Goal: Task Accomplishment & Management: Use online tool/utility

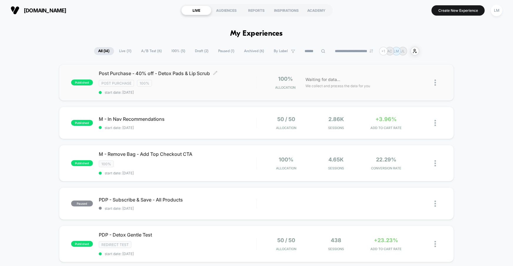
click at [230, 85] on div "Post Purchase 100%" at bounding box center [178, 83] width 158 height 7
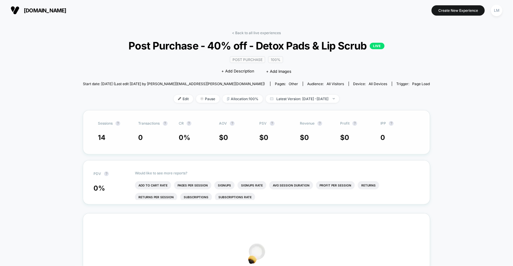
scroll to position [157, 0]
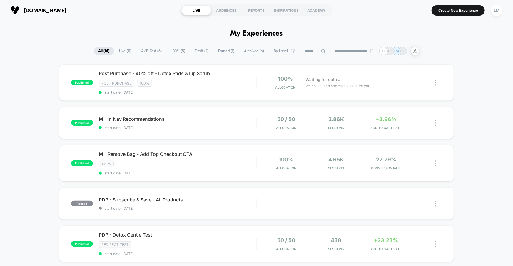
click at [224, 52] on span "Paused ( 1 )" at bounding box center [226, 51] width 25 height 8
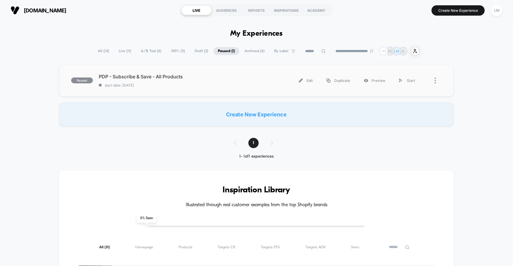
click at [167, 88] on div "paused PDP - Subscribe & Save - All Products start date: 8/25/2025 Edit Duplica…" at bounding box center [256, 80] width 395 height 32
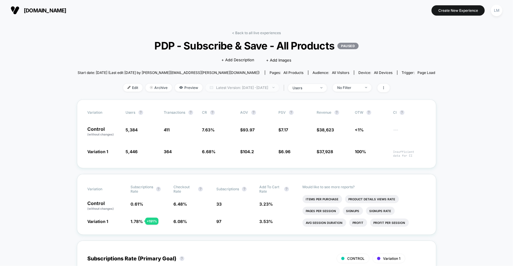
click at [269, 88] on span "Latest Version: Aug 25, 2025 - Oct 14, 2025" at bounding box center [243, 88] width 74 height 8
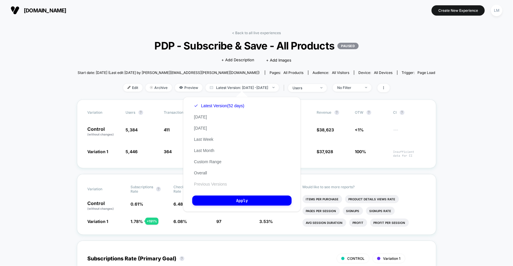
click at [227, 184] on button "Previous Versions" at bounding box center [210, 183] width 36 height 5
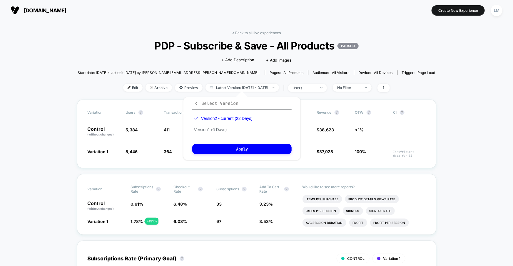
click at [227, 106] on span "Select Version" at bounding box center [216, 103] width 44 height 6
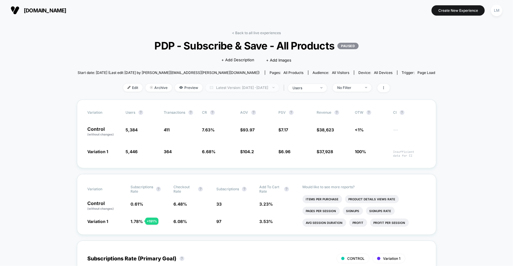
click at [273, 87] on span "Latest Version: Aug 25, 2025 - Oct 14, 2025" at bounding box center [243, 88] width 74 height 8
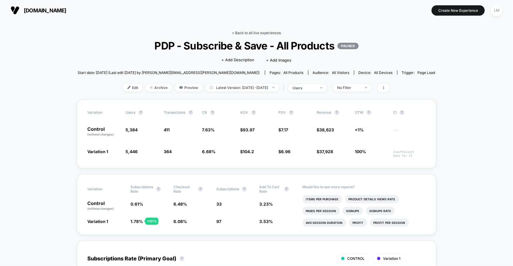
click at [238, 33] on link "< Back to all live experiences" at bounding box center [256, 33] width 49 height 4
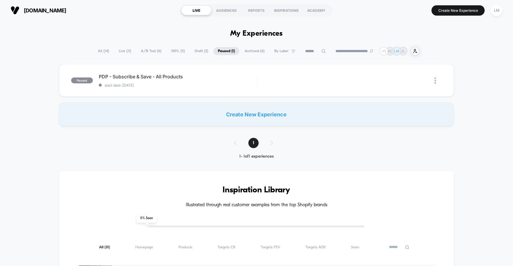
click at [264, 115] on div "Create New Experience" at bounding box center [256, 114] width 395 height 24
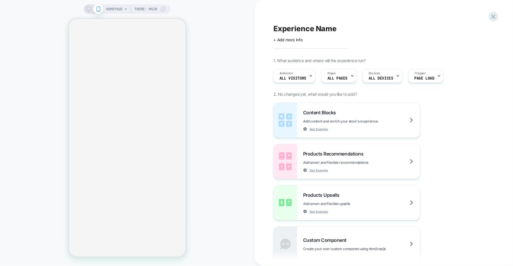
click at [118, 12] on span "HOMEPAGE" at bounding box center [114, 8] width 16 height 9
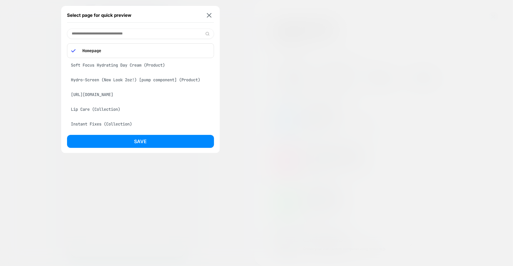
click at [112, 34] on input at bounding box center [140, 34] width 147 height 10
click at [208, 16] on img at bounding box center [209, 15] width 5 height 4
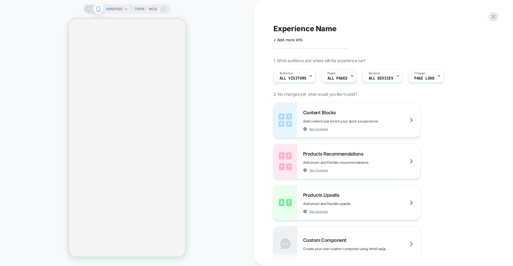
click at [338, 81] on div "Pages ALL PAGES" at bounding box center [338, 75] width 32 height 13
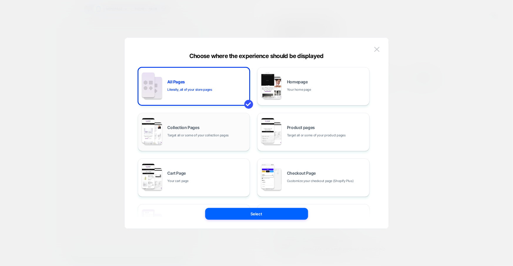
click at [226, 131] on div "Collection Pages Target all or some of your collection pages" at bounding box center [207, 131] width 79 height 13
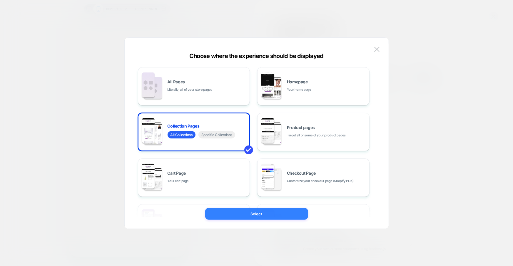
click at [254, 209] on button "Select" at bounding box center [256, 214] width 103 height 12
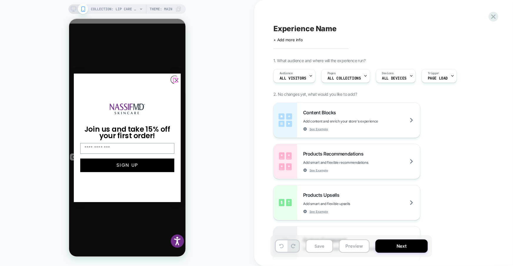
click at [176, 80] on icon "Close dialog" at bounding box center [176, 79] width 3 height 3
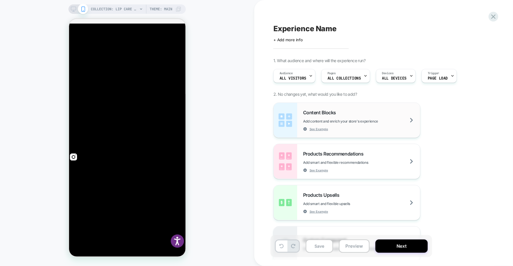
click at [343, 116] on div "Content Blocks Add content and enrich your store's experience See Example" at bounding box center [361, 119] width 117 height 21
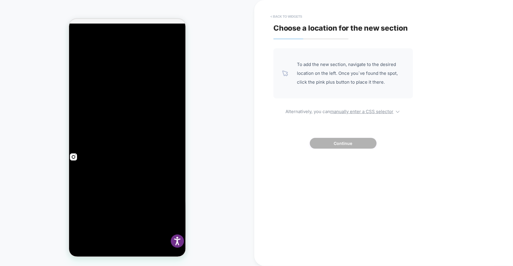
click at [289, 15] on button "< Back to widgets" at bounding box center [287, 16] width 38 height 9
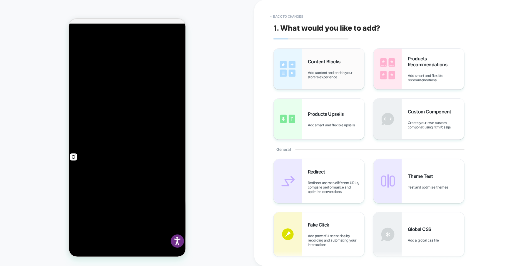
click at [326, 81] on div "Content Blocks Add content and enrich your store's experience" at bounding box center [319, 69] width 91 height 41
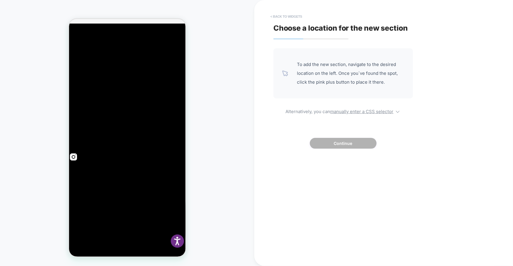
click at [281, 14] on button "< Back to widgets" at bounding box center [287, 16] width 38 height 9
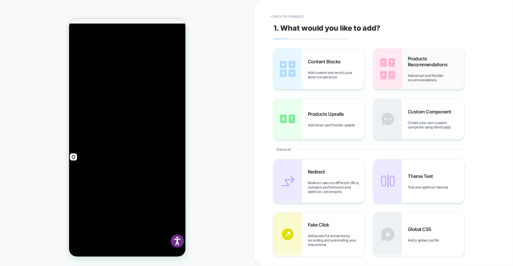
click at [415, 72] on div "Products Recommendations Add smart and flexible recommendations" at bounding box center [436, 69] width 56 height 26
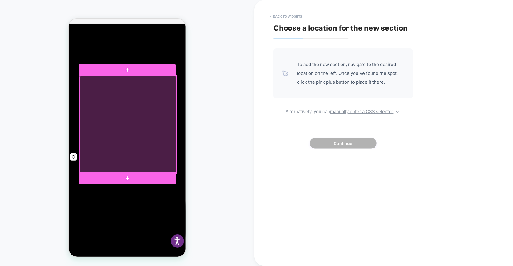
click at [131, 163] on div at bounding box center [127, 124] width 97 height 97
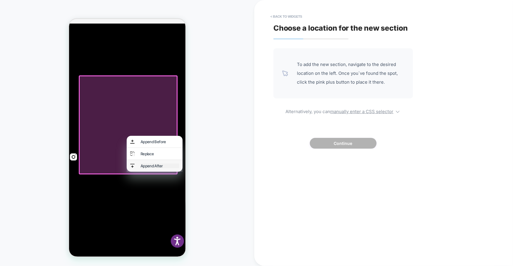
click at [160, 165] on div "Append After" at bounding box center [159, 165] width 39 height 5
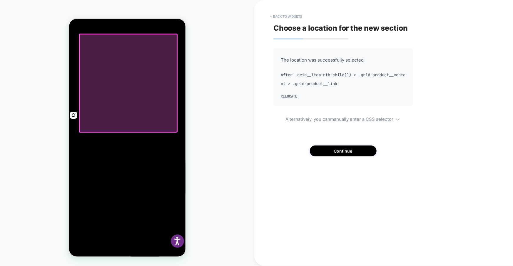
scroll to position [48, 0]
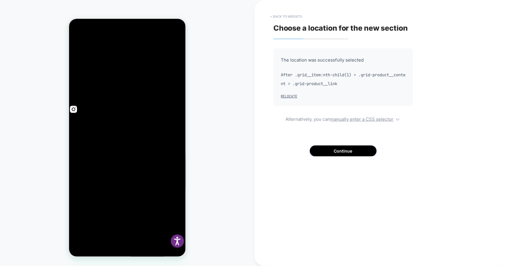
click at [289, 18] on button "< Back to widgets" at bounding box center [287, 16] width 38 height 9
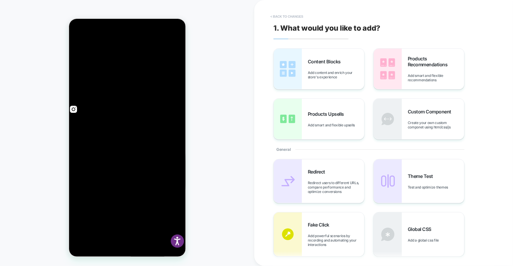
click at [299, 16] on button "< Back to changes" at bounding box center [287, 16] width 39 height 9
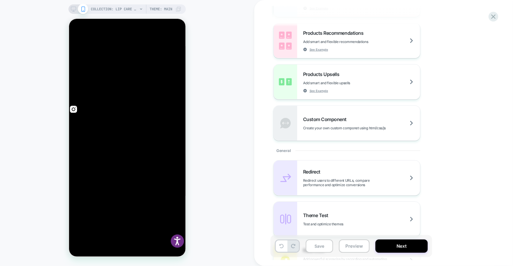
scroll to position [0, 0]
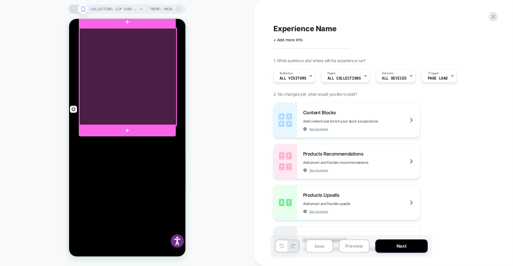
click at [114, 108] on div at bounding box center [127, 76] width 97 height 97
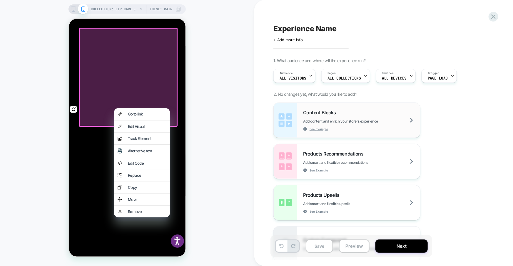
click at [330, 125] on div "Content Blocks Add content and enrich your store's experience See Example" at bounding box center [361, 119] width 117 height 21
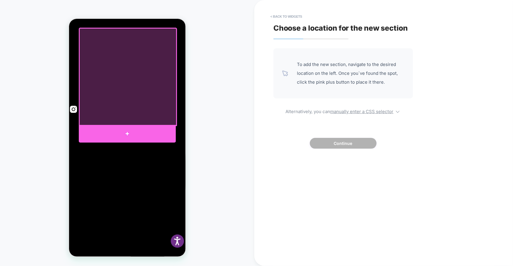
click at [131, 128] on div at bounding box center [127, 133] width 97 height 18
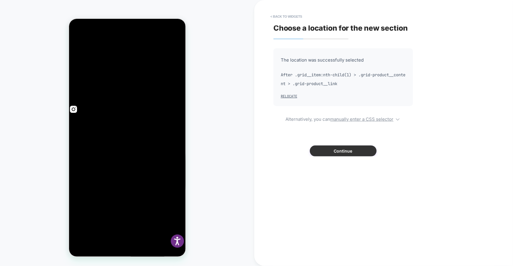
click at [343, 149] on button "Continue" at bounding box center [343, 150] width 67 height 11
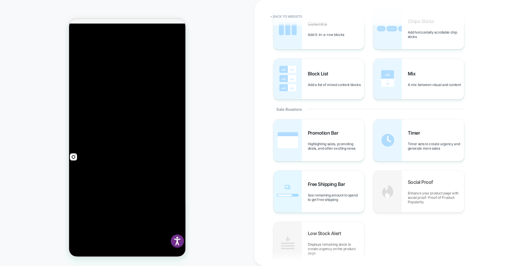
scroll to position [201, 0]
click at [439, 175] on div "Social Proof Enhance your product page with social proof: Proof of Product Popu…" at bounding box center [419, 191] width 91 height 42
click at [231, 104] on div "COLLECTION: Lip Care (Category) COLLECTION: Lip Care (Category) Theme: MAIN" at bounding box center [127, 133] width 254 height 254
click at [288, 14] on button "< Back to widgets" at bounding box center [287, 16] width 38 height 9
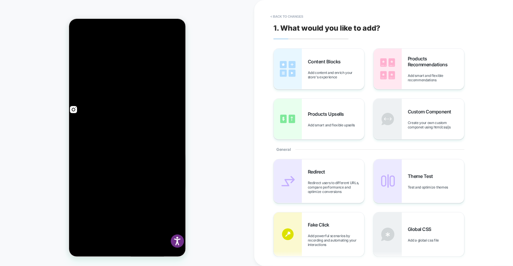
scroll to position [48, 0]
click at [282, 16] on button "< Back to changes" at bounding box center [287, 16] width 39 height 9
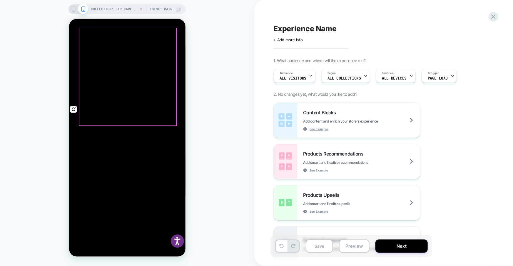
scroll to position [0, 0]
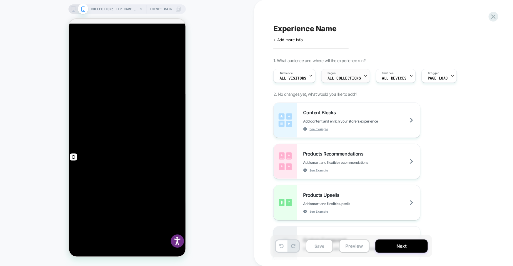
click at [364, 79] on div at bounding box center [366, 75] width 4 height 13
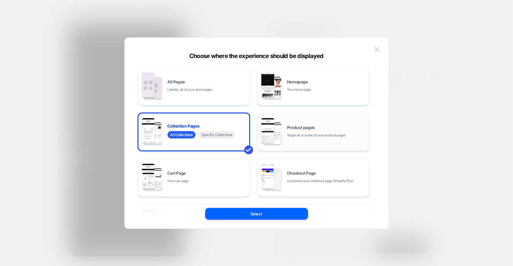
click at [318, 127] on div "Product pages Target all or some of your product pages" at bounding box center [326, 131] width 79 height 13
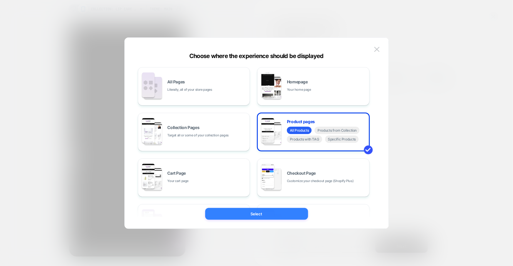
click at [283, 212] on button "Select" at bounding box center [256, 214] width 103 height 12
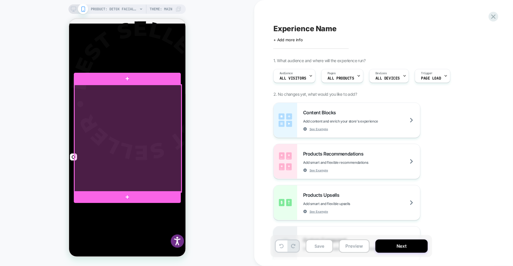
click at [164, 143] on div at bounding box center [127, 137] width 107 height 107
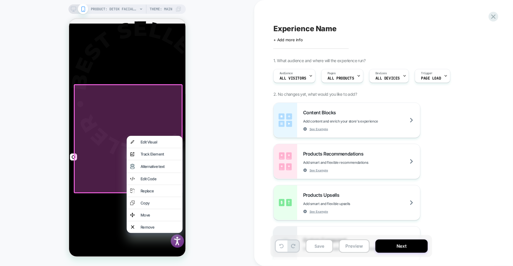
click at [214, 168] on div "PRODUCT: Detox Facial Pads - Original 60ct [x 60 ct] PRODUCT: Detox Facial Pads…" at bounding box center [127, 133] width 254 height 254
click at [373, 122] on span "Add content and enrich your store's experience" at bounding box center [355, 121] width 104 height 4
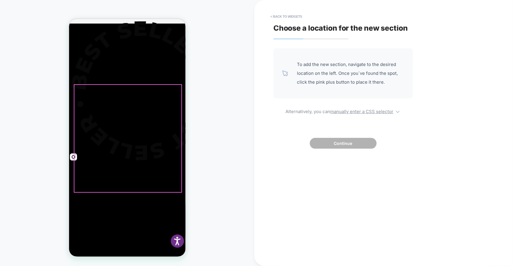
click at [217, 102] on div "PRODUCT: Detox Facial Pads - Original 60ct [x 60 ct] PRODUCT: Detox Facial Pads…" at bounding box center [127, 133] width 254 height 254
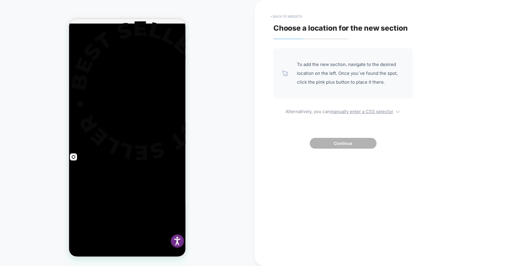
click at [291, 18] on button "< Back to widgets" at bounding box center [287, 16] width 38 height 9
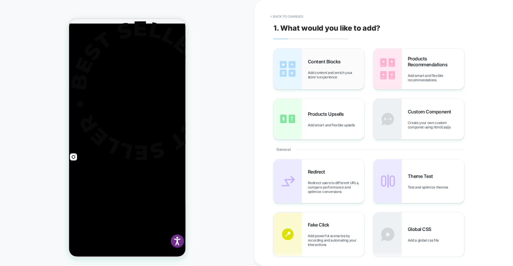
click at [322, 84] on div "Content Blocks Add content and enrich your store's experience" at bounding box center [319, 69] width 91 height 41
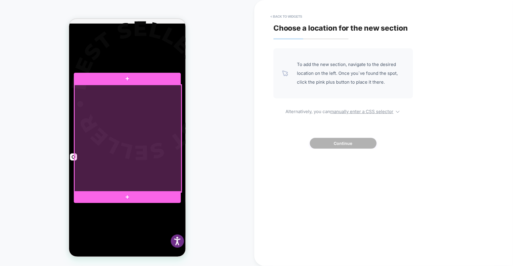
click at [158, 174] on div at bounding box center [127, 137] width 107 height 107
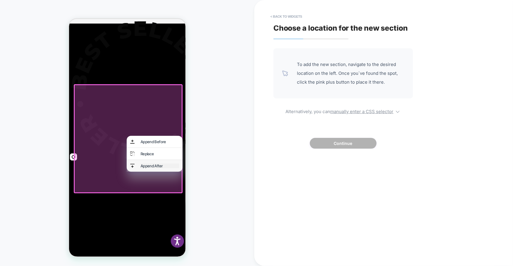
click at [158, 166] on div "Append After" at bounding box center [159, 165] width 39 height 5
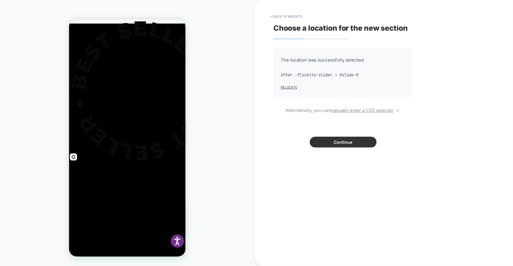
click at [353, 144] on button "Continue" at bounding box center [343, 141] width 67 height 11
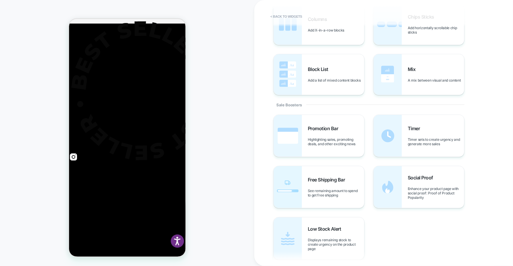
scroll to position [229, 0]
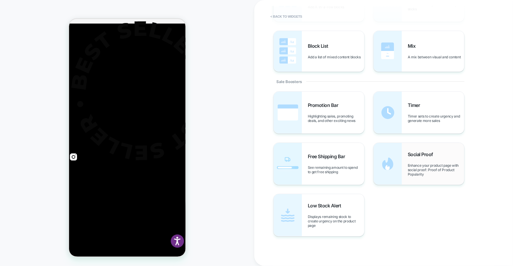
click at [399, 175] on img at bounding box center [388, 164] width 28 height 42
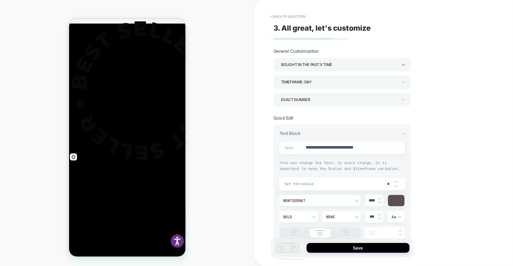
click at [401, 64] on icon at bounding box center [404, 65] width 6 height 6
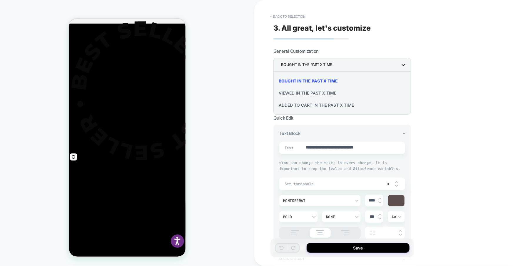
click at [401, 64] on div at bounding box center [256, 133] width 513 height 266
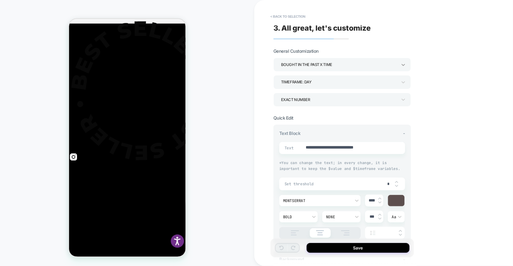
click at [401, 64] on icon at bounding box center [404, 65] width 6 height 6
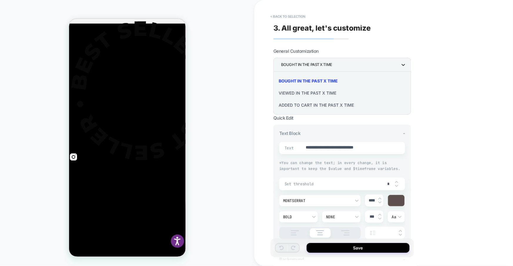
click at [401, 64] on div at bounding box center [256, 133] width 513 height 266
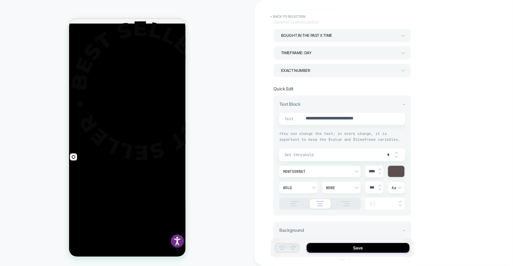
scroll to position [0, 0]
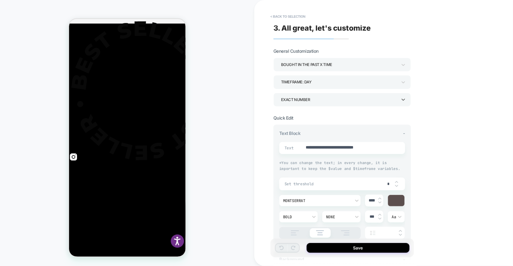
click at [357, 95] on div "EXACT NUMBER" at bounding box center [339, 99] width 122 height 9
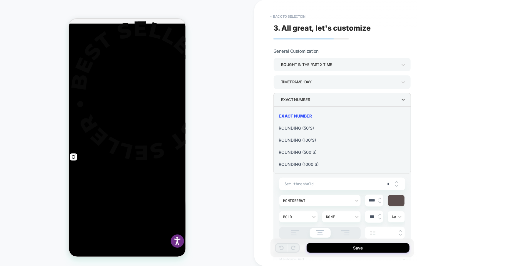
click at [354, 81] on div at bounding box center [256, 133] width 513 height 266
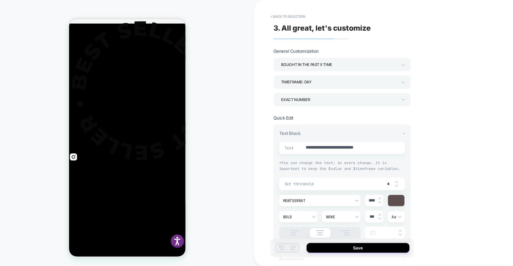
click at [354, 81] on div "TIMEFRAME: day" at bounding box center [339, 82] width 116 height 8
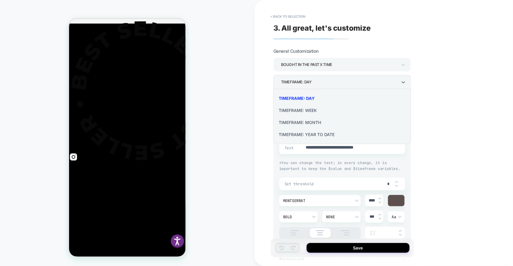
click at [324, 107] on div "TIMEFRAME: WEEK" at bounding box center [342, 110] width 133 height 12
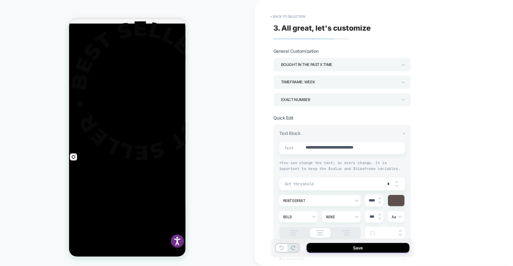
click at [351, 181] on span "Set threshold" at bounding box center [334, 183] width 98 height 5
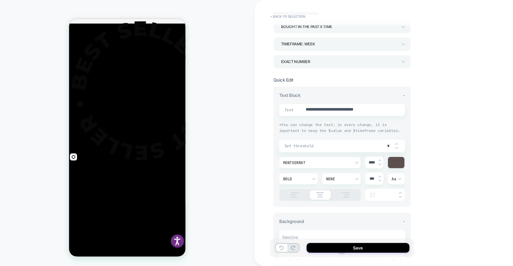
scroll to position [40, 0]
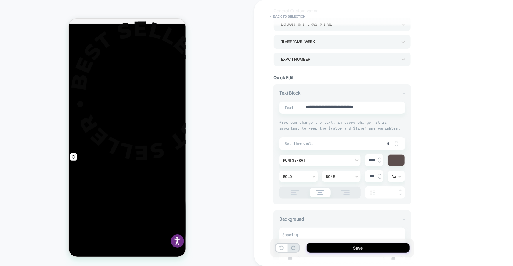
click at [397, 141] on img at bounding box center [396, 141] width 3 height 2
type textarea "*"
type input "*"
click at [370, 142] on span "Set threshold" at bounding box center [334, 143] width 98 height 5
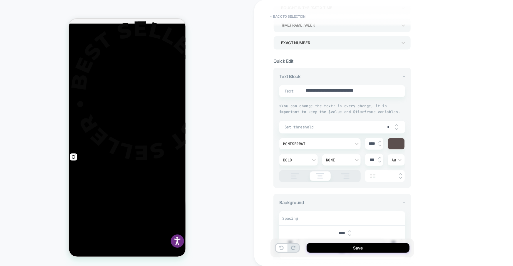
scroll to position [57, 0]
click at [391, 124] on input "*" at bounding box center [388, 126] width 13 height 5
type textarea "*"
type input "**"
type textarea "*"
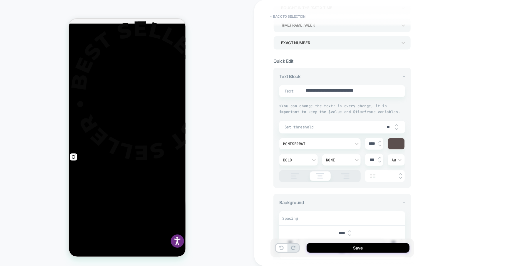
type input "***"
type textarea "*"
type input "**"
type textarea "*"
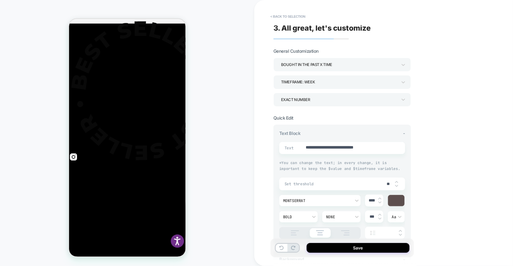
type input "**"
click at [315, 79] on div "TIMEFRAME: WEEK" at bounding box center [339, 82] width 116 height 8
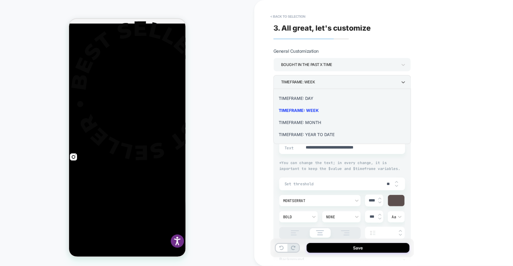
click at [319, 123] on div "TIMEFRAME: MONTH" at bounding box center [342, 122] width 133 height 12
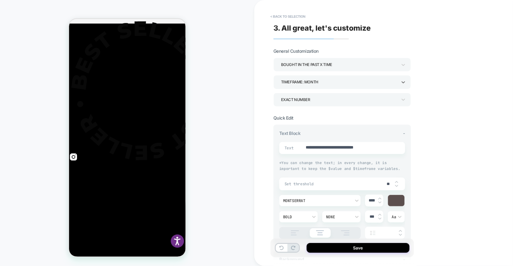
click at [331, 63] on div "bought in the past x time" at bounding box center [339, 65] width 116 height 8
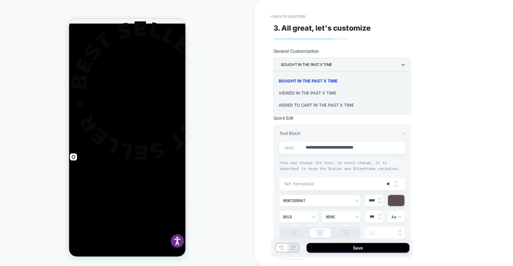
click at [331, 63] on div at bounding box center [256, 133] width 513 height 266
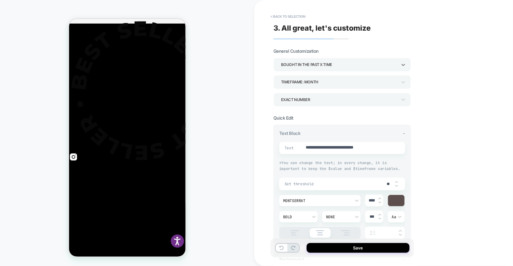
click at [331, 63] on div "bought in the past x time" at bounding box center [339, 65] width 116 height 8
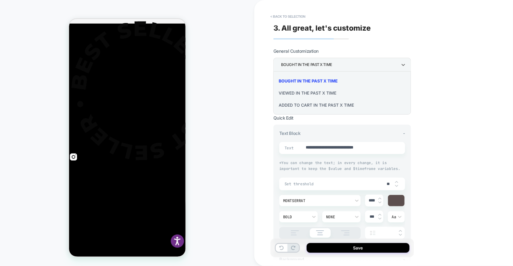
click at [319, 102] on div "Added to cart in the past x time" at bounding box center [342, 105] width 133 height 12
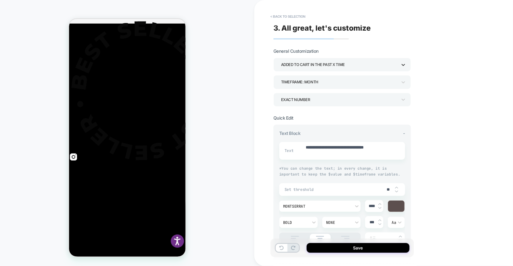
click at [402, 65] on icon at bounding box center [404, 65] width 6 height 6
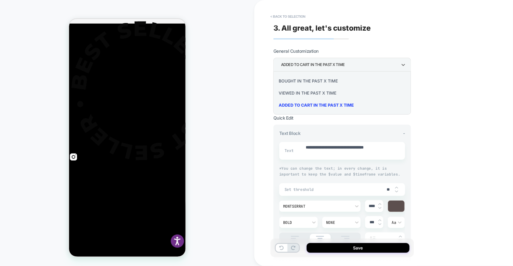
click at [324, 92] on div "viewed in the past x time" at bounding box center [342, 93] width 133 height 12
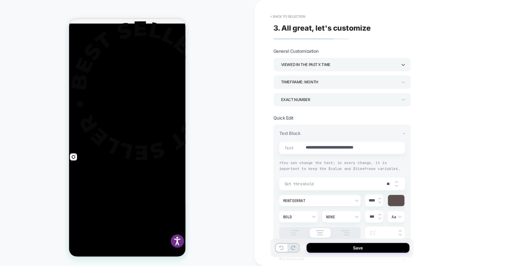
click at [369, 67] on div "viewed in the past x time" at bounding box center [339, 65] width 116 height 8
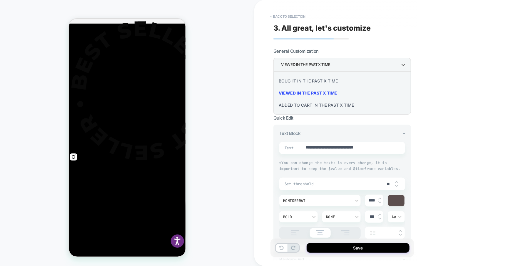
click at [343, 84] on div "bought in the past x time" at bounding box center [342, 81] width 133 height 12
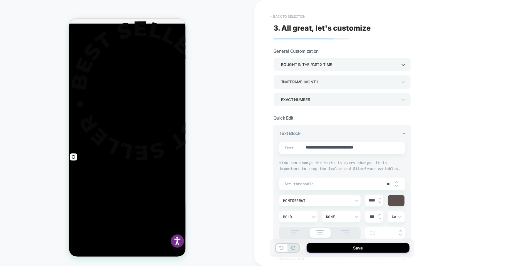
click at [281, 15] on button "< Back to selection" at bounding box center [288, 16] width 41 height 9
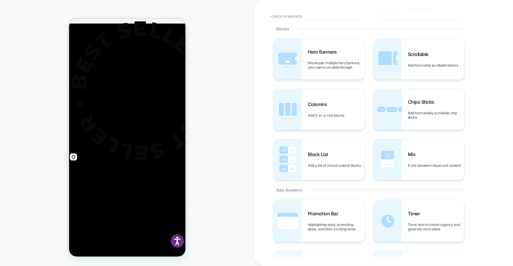
scroll to position [229, 0]
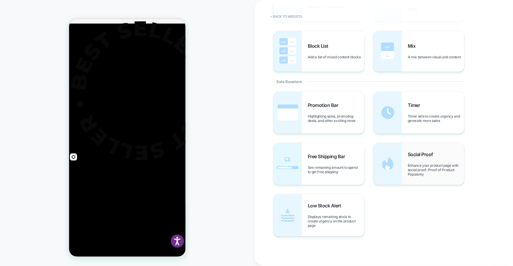
click at [440, 158] on div "Social Proof Enhance your product page with social proof: Proof of Product Popu…" at bounding box center [436, 163] width 56 height 25
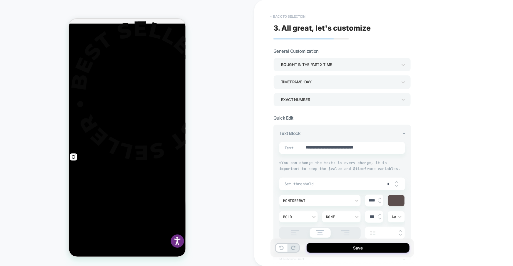
click at [300, 16] on button "< Back to selection" at bounding box center [288, 16] width 41 height 9
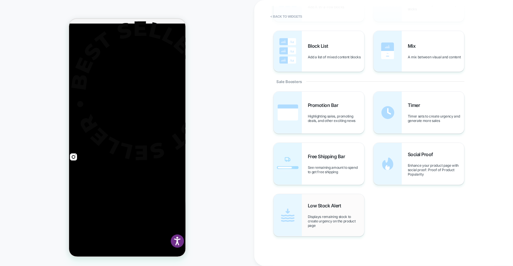
click at [327, 214] on span "Displays remaining stock to create urgency on the product page" at bounding box center [336, 220] width 56 height 13
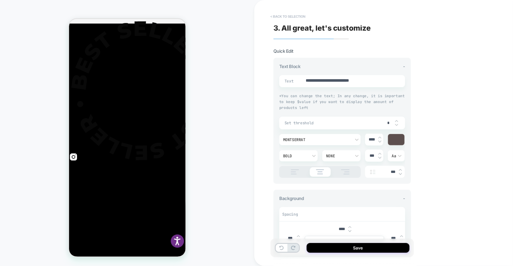
click at [287, 16] on button "< Back to selection" at bounding box center [288, 16] width 41 height 9
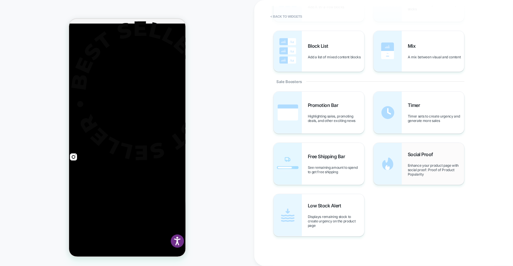
click at [423, 166] on span "Enhance your product page with social proof: Proof of Product Popularity" at bounding box center [436, 169] width 56 height 13
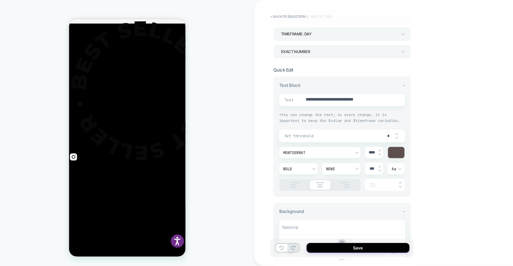
scroll to position [48, 0]
click at [379, 166] on img at bounding box center [380, 166] width 3 height 2
type textarea "*"
type input "*****"
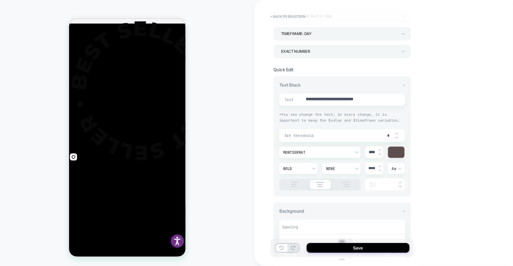
click at [379, 166] on img at bounding box center [380, 166] width 3 height 2
type textarea "*"
type input "*****"
click at [379, 166] on img at bounding box center [380, 166] width 3 height 2
type textarea "*"
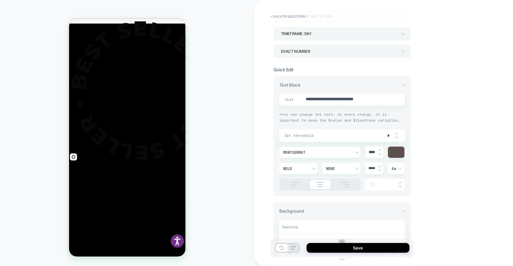
type input "*****"
click at [379, 166] on img at bounding box center [380, 166] width 3 height 2
type textarea "*"
type input "*****"
click at [379, 166] on img at bounding box center [380, 166] width 3 height 2
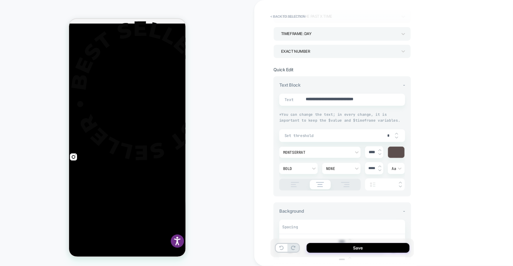
type textarea "*"
type input "*****"
click at [379, 166] on img at bounding box center [380, 166] width 3 height 2
type textarea "*"
type input "*****"
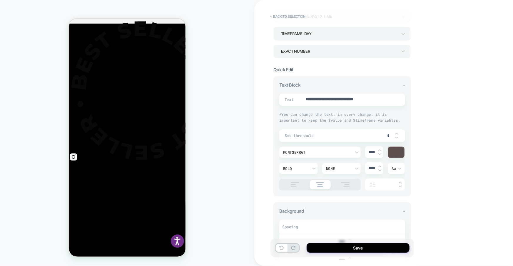
click at [379, 166] on img at bounding box center [380, 166] width 3 height 2
type textarea "*"
type input "*****"
click at [381, 171] on div "*****" at bounding box center [374, 168] width 18 height 12
click at [379, 169] on img at bounding box center [380, 170] width 3 height 2
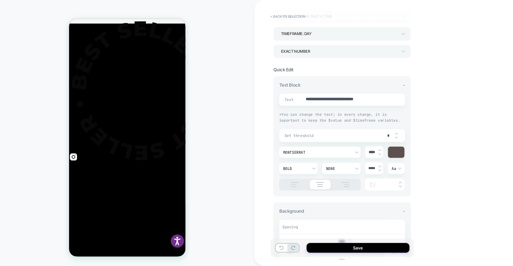
type textarea "*"
type input "*****"
click at [379, 169] on img at bounding box center [380, 170] width 3 height 2
type textarea "*"
type input "*****"
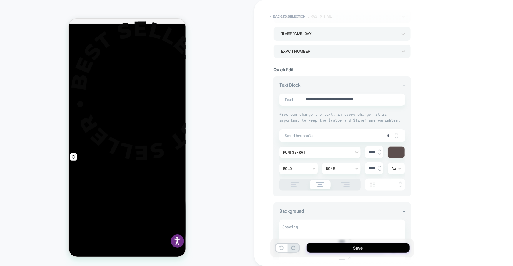
click at [379, 169] on img at bounding box center [380, 170] width 3 height 2
type textarea "*"
type input "*****"
click at [379, 169] on img at bounding box center [380, 170] width 3 height 2
type textarea "*"
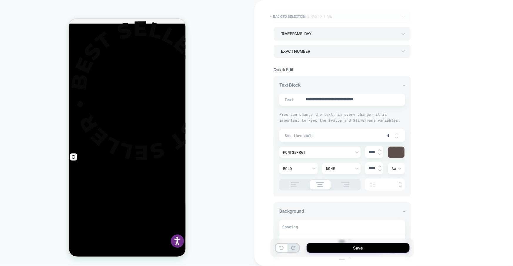
type input "*****"
click at [379, 169] on img at bounding box center [380, 170] width 3 height 2
type textarea "*"
type input "*****"
click at [379, 169] on img at bounding box center [380, 170] width 3 height 2
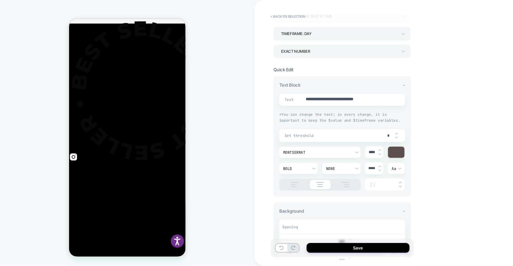
type textarea "*"
type input "*****"
click at [379, 169] on img at bounding box center [380, 170] width 3 height 2
type textarea "*"
type input "*****"
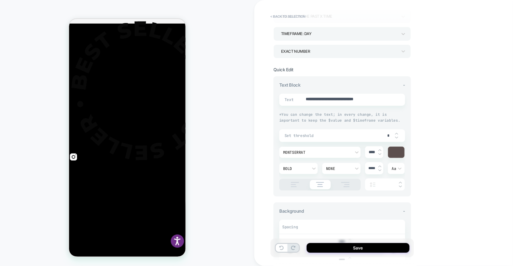
click at [379, 169] on img at bounding box center [380, 170] width 3 height 2
type textarea "*"
type input "***"
click at [396, 133] on img at bounding box center [396, 133] width 3 height 2
type textarea "*"
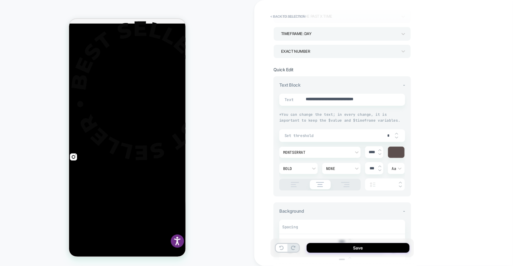
type input "*"
click at [396, 133] on img at bounding box center [396, 133] width 3 height 2
type textarea "*"
type input "*"
click at [396, 133] on img at bounding box center [396, 133] width 3 height 2
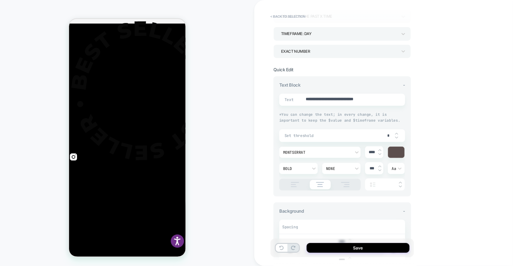
type textarea "*"
type input "*"
click at [396, 133] on img at bounding box center [396, 133] width 3 height 2
type textarea "*"
type input "*"
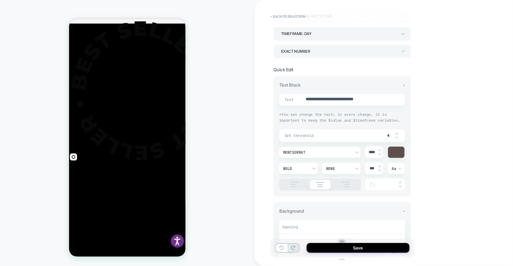
click at [396, 133] on img at bounding box center [396, 133] width 3 height 2
type textarea "*"
type input "*"
click at [396, 133] on img at bounding box center [396, 133] width 3 height 2
type textarea "*"
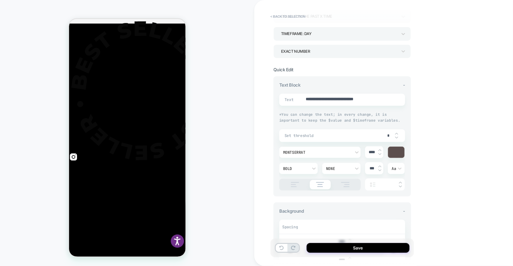
type input "*"
click at [396, 133] on img at bounding box center [396, 133] width 3 height 2
type textarea "*"
type input "*"
click at [396, 136] on img at bounding box center [396, 137] width 3 height 2
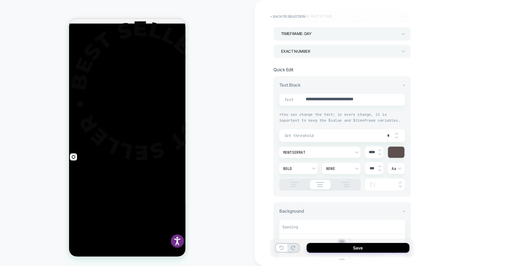
type textarea "*"
type input "*"
click at [396, 136] on img at bounding box center [396, 137] width 3 height 2
type textarea "*"
type input "*"
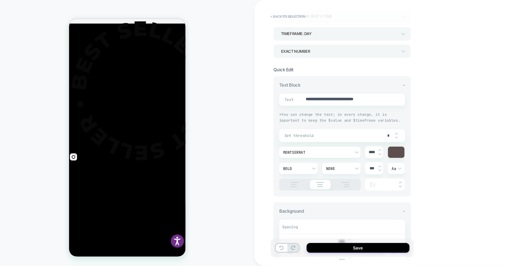
click at [396, 136] on img at bounding box center [396, 137] width 3 height 2
type textarea "*"
type input "*"
click at [396, 136] on img at bounding box center [396, 137] width 3 height 2
type textarea "*"
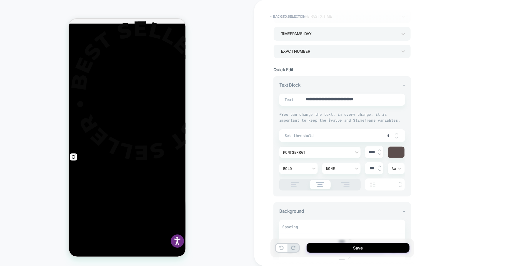
type input "*"
click at [396, 136] on img at bounding box center [396, 137] width 3 height 2
type textarea "*"
type input "*"
click at [396, 136] on img at bounding box center [396, 137] width 3 height 2
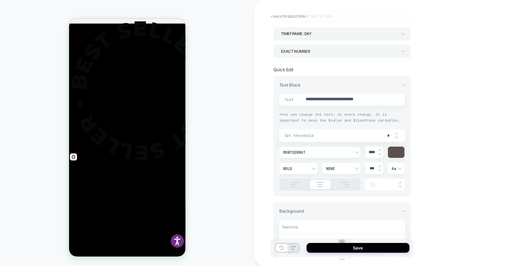
type textarea "*"
type input "*"
click at [396, 136] on img at bounding box center [396, 137] width 3 height 2
type textarea "*"
type input "*"
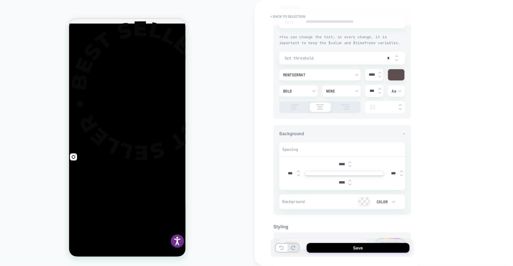
scroll to position [153, 0]
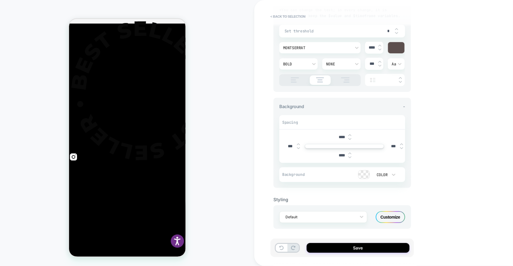
click at [391, 218] on div "Customize" at bounding box center [390, 217] width 29 height 12
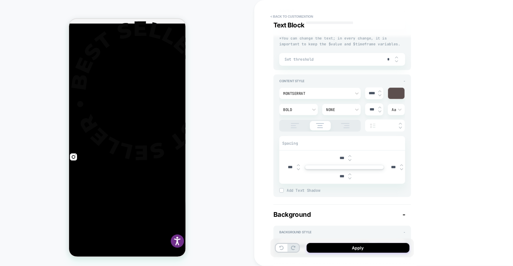
scroll to position [130, 0]
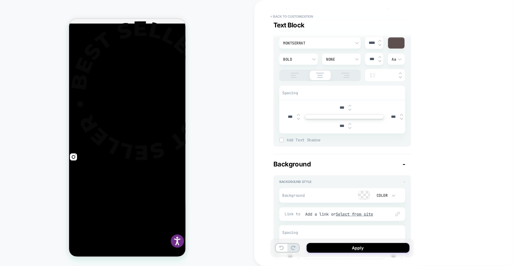
click at [350, 105] on img at bounding box center [350, 105] width 3 height 2
type textarea "*"
type input "***"
click at [350, 105] on img at bounding box center [350, 105] width 3 height 2
type textarea "*"
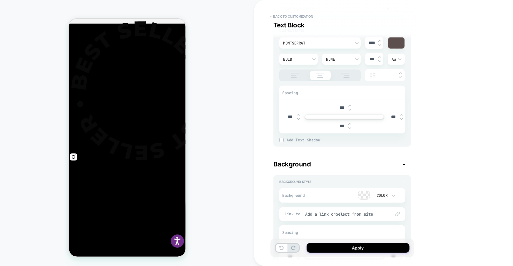
type input "***"
click at [350, 105] on img at bounding box center [350, 105] width 3 height 2
type textarea "*"
type input "***"
click at [350, 110] on img at bounding box center [350, 109] width 3 height 2
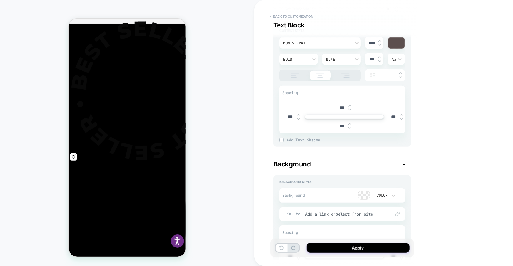
type textarea "*"
type input "***"
click at [350, 110] on img at bounding box center [350, 109] width 3 height 2
type textarea "*"
type input "***"
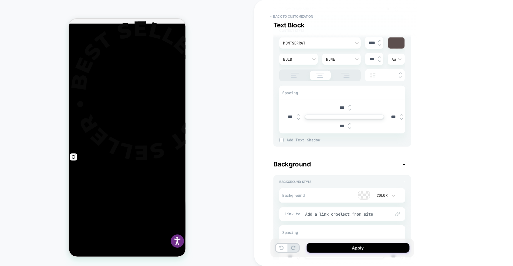
click at [350, 110] on img at bounding box center [350, 109] width 3 height 2
type textarea "*"
type input "***"
click at [350, 110] on img at bounding box center [350, 109] width 3 height 2
type textarea "*"
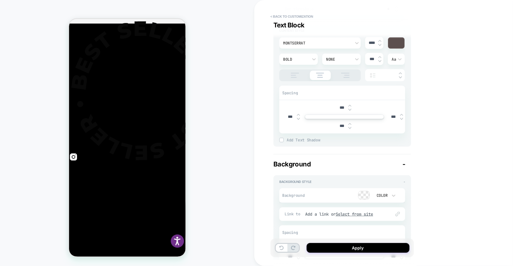
type input "****"
click at [350, 110] on img at bounding box center [350, 109] width 3 height 2
type textarea "*"
type input "****"
click at [350, 110] on img at bounding box center [350, 109] width 3 height 2
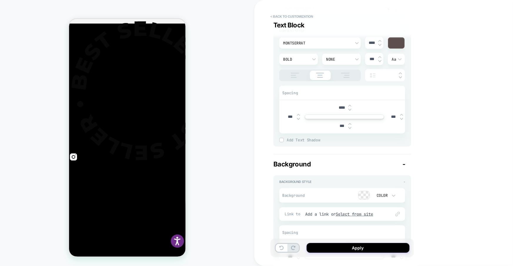
type textarea "*"
type input "****"
click at [350, 110] on img at bounding box center [350, 109] width 3 height 2
type textarea "*"
type input "****"
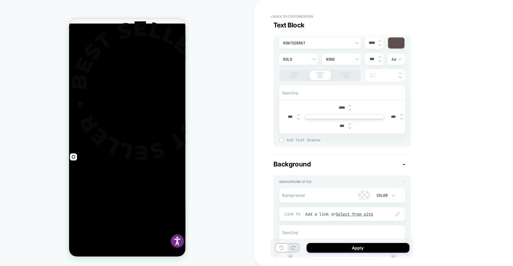
click at [350, 110] on img at bounding box center [350, 109] width 3 height 2
type textarea "*"
type input "****"
click at [350, 110] on img at bounding box center [350, 109] width 3 height 2
type textarea "*"
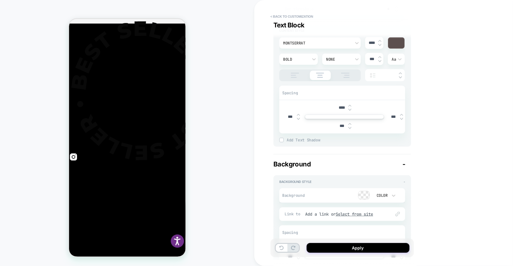
type input "****"
click at [350, 110] on img at bounding box center [350, 109] width 3 height 2
type textarea "*"
type input "****"
click at [350, 110] on img at bounding box center [350, 109] width 3 height 2
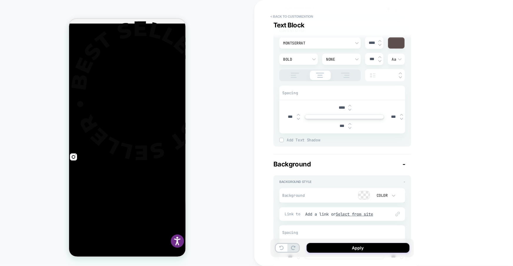
type textarea "*"
type input "****"
click at [350, 110] on img at bounding box center [350, 109] width 3 height 2
type textarea "*"
type input "****"
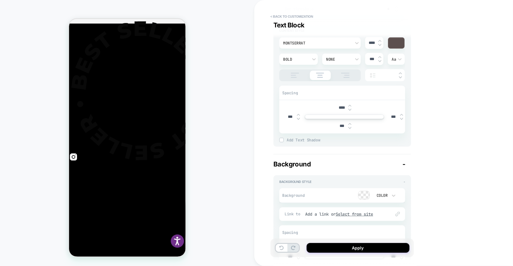
click at [350, 110] on img at bounding box center [350, 109] width 3 height 2
type textarea "*"
type input "*****"
type textarea "*"
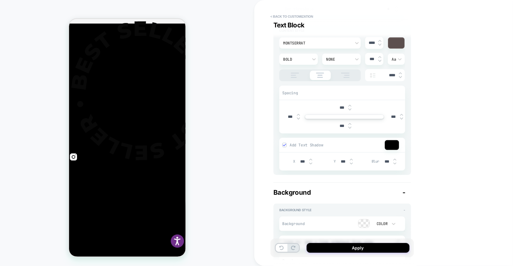
click at [285, 146] on img at bounding box center [284, 144] width 3 height 3
type textarea "*"
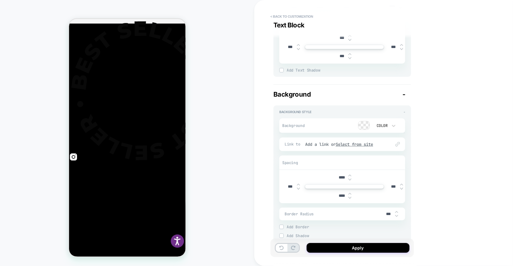
scroll to position [202, 0]
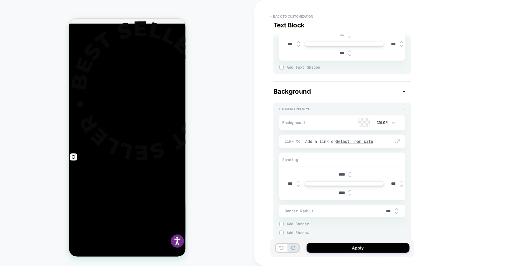
click at [351, 177] on img at bounding box center [350, 176] width 3 height 2
type input "****"
type textarea "*"
click at [351, 177] on img at bounding box center [350, 176] width 3 height 2
type input "****"
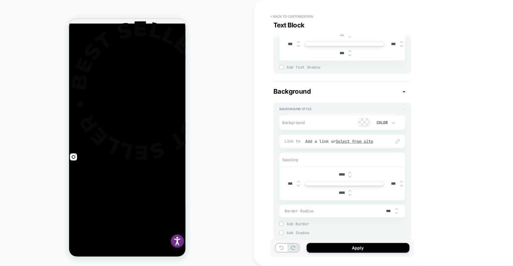
type textarea "*"
click at [351, 177] on img at bounding box center [350, 176] width 3 height 2
type input "****"
type textarea "*"
click at [351, 177] on img at bounding box center [350, 176] width 3 height 2
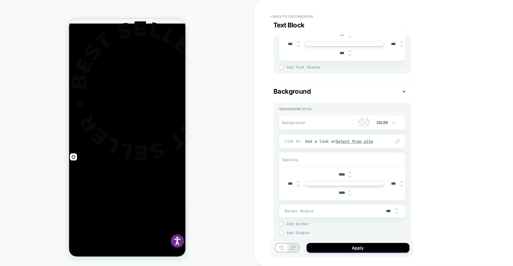
type input "****"
type textarea "*"
click at [351, 177] on img at bounding box center [350, 176] width 3 height 2
type input "****"
type textarea "*"
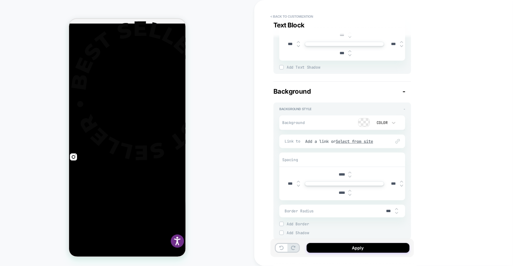
click at [351, 177] on img at bounding box center [350, 176] width 3 height 2
type input "****"
type textarea "*"
click at [351, 177] on img at bounding box center [350, 176] width 3 height 2
type input "****"
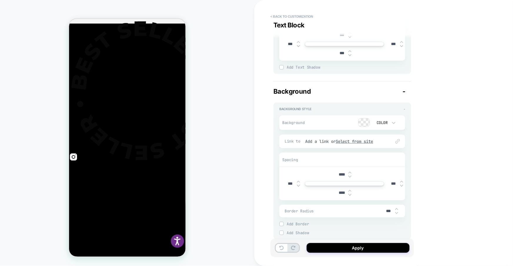
type textarea "*"
click at [351, 177] on img at bounding box center [350, 176] width 3 height 2
type input "****"
type textarea "*"
click at [351, 177] on img at bounding box center [350, 176] width 3 height 2
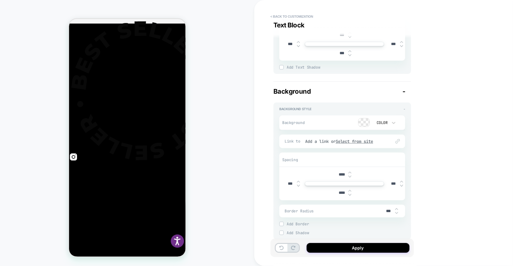
type input "****"
type textarea "*"
click at [351, 177] on img at bounding box center [350, 176] width 3 height 2
type input "****"
type textarea "*"
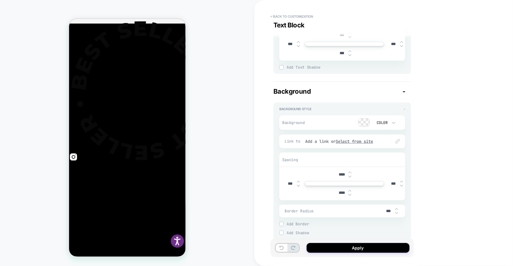
click at [351, 177] on img at bounding box center [350, 176] width 3 height 2
type input "***"
type textarea "*"
click at [351, 177] on img at bounding box center [350, 176] width 3 height 2
type input "***"
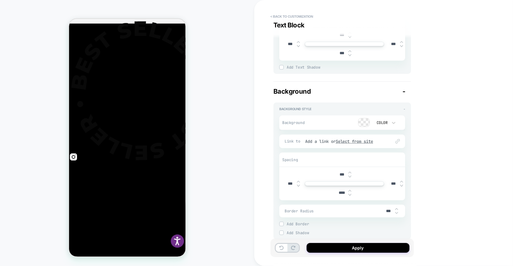
type textarea "*"
click at [351, 177] on img at bounding box center [350, 176] width 3 height 2
type input "***"
type textarea "*"
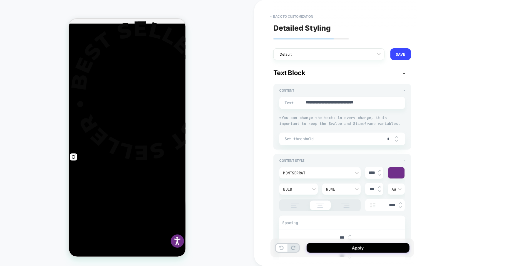
click at [379, 171] on img at bounding box center [380, 170] width 3 height 2
type input "****"
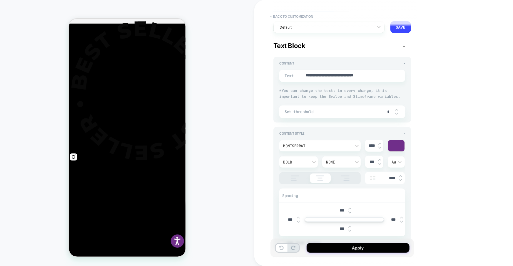
type textarea "*"
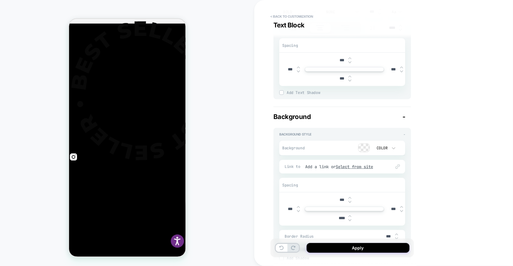
scroll to position [221, 0]
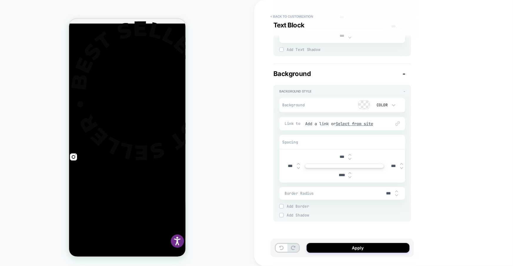
click at [350, 177] on img at bounding box center [350, 177] width 3 height 2
type input "****"
type textarea "*"
click at [350, 177] on img at bounding box center [350, 177] width 3 height 2
type input "****"
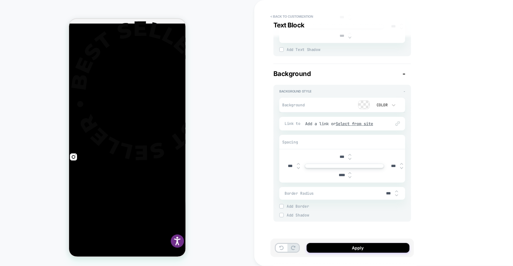
type textarea "*"
click at [350, 177] on img at bounding box center [350, 177] width 3 height 2
type input "****"
type textarea "*"
click at [350, 177] on img at bounding box center [350, 177] width 3 height 2
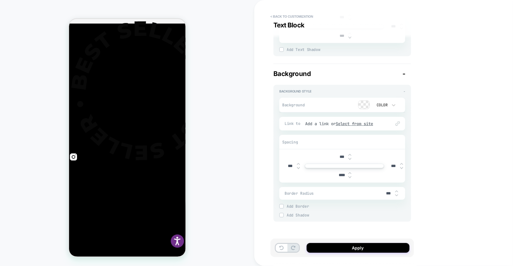
type input "****"
type textarea "*"
click at [350, 177] on img at bounding box center [350, 177] width 3 height 2
type input "****"
type textarea "*"
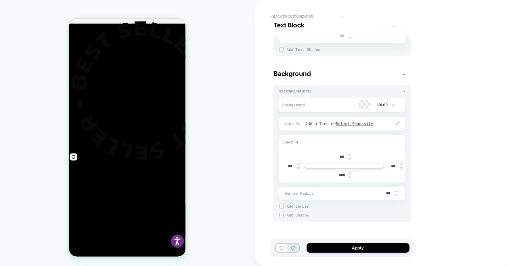
click at [350, 173] on img at bounding box center [350, 173] width 3 height 2
type input "****"
type textarea "*"
click at [350, 173] on img at bounding box center [350, 173] width 3 height 2
type input "****"
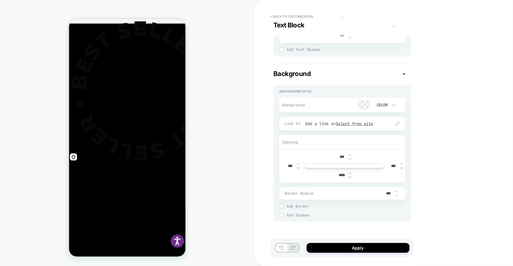
type textarea "*"
click at [350, 173] on img at bounding box center [350, 173] width 3 height 2
type input "****"
type textarea "*"
click at [350, 173] on img at bounding box center [350, 173] width 3 height 2
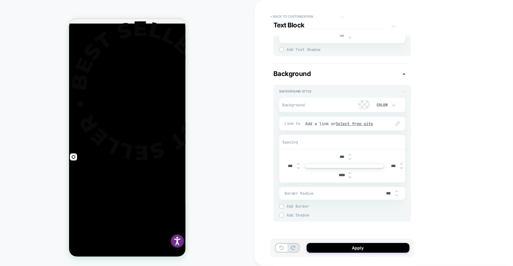
type input "****"
type textarea "*"
click at [350, 173] on img at bounding box center [350, 173] width 3 height 2
type input "****"
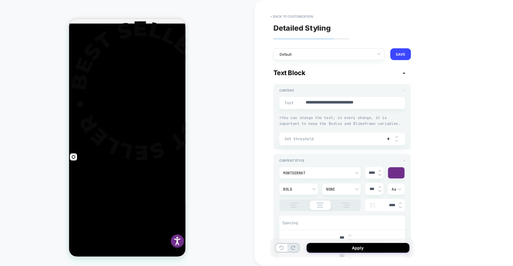
type textarea "*"
type textarea "**********"
type textarea "*"
type textarea "**********"
type textarea "*"
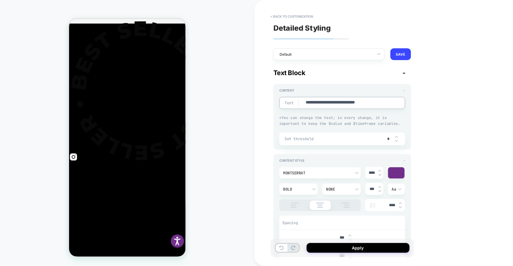
click at [380, 187] on img at bounding box center [380, 187] width 3 height 2
type input "*****"
type textarea "*"
click at [380, 187] on img at bounding box center [380, 187] width 3 height 2
type input "*****"
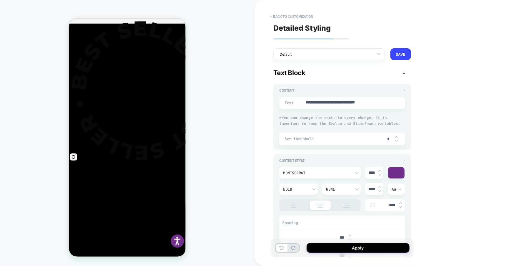
type textarea "*"
click at [400, 207] on img at bounding box center [400, 207] width 3 height 2
type input "****"
type textarea "*"
click at [380, 53] on icon at bounding box center [379, 54] width 6 height 6
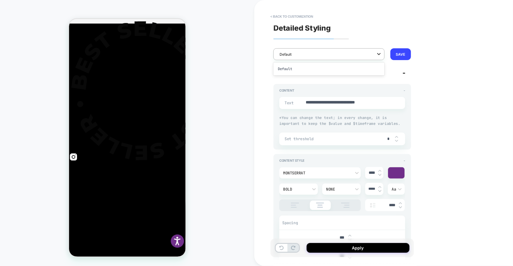
click at [380, 53] on icon at bounding box center [379, 54] width 6 height 6
click at [401, 56] on button "SAVE" at bounding box center [401, 54] width 21 height 12
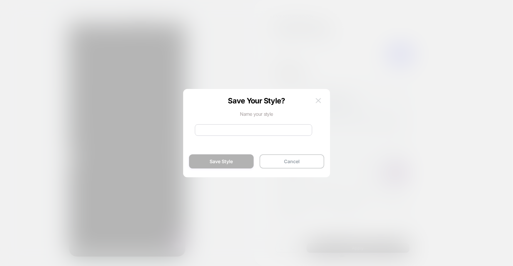
click at [319, 101] on img at bounding box center [318, 100] width 5 height 5
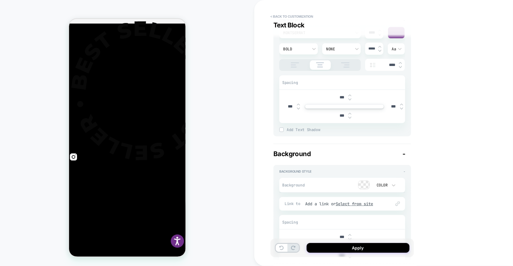
scroll to position [221, 0]
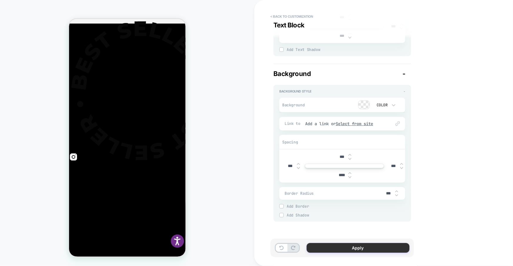
click at [351, 245] on button "Apply" at bounding box center [358, 248] width 103 height 10
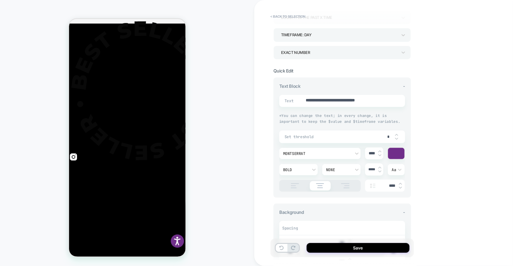
scroll to position [0, 0]
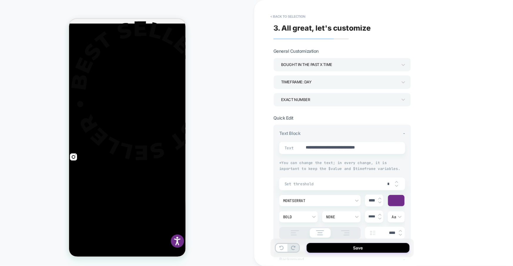
click at [351, 79] on div "TIMEFRAME: day" at bounding box center [339, 82] width 116 height 8
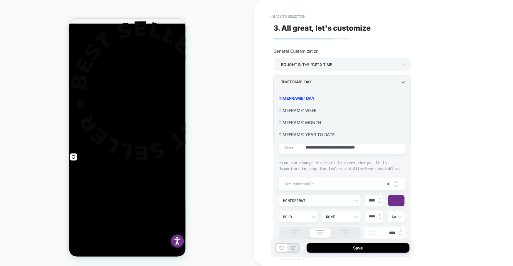
click at [351, 79] on div at bounding box center [256, 133] width 513 height 266
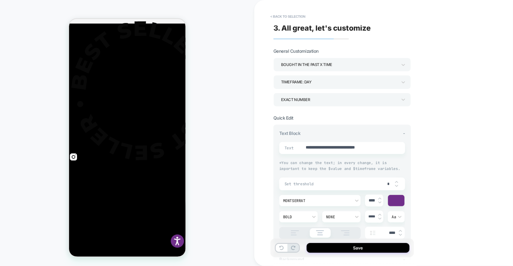
click at [361, 68] on div "bought in the past x time" at bounding box center [339, 65] width 116 height 8
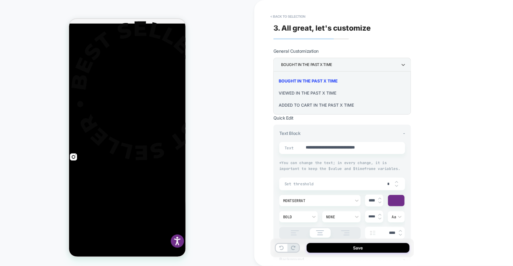
click at [361, 68] on div at bounding box center [256, 133] width 513 height 266
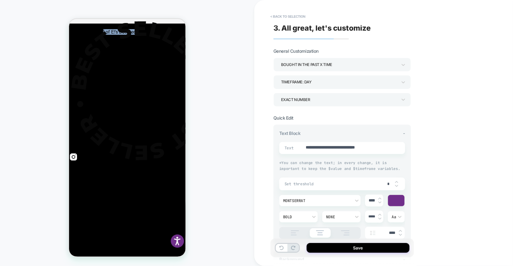
drag, startPoint x: 129, startPoint y: 24, endPoint x: 224, endPoint y: 23, distance: 94.1
click at [224, 24] on div "PRODUCT: Detox Facial Pads - Original 60ct [x 60 ct] PRODUCT: Detox Facial Pads…" at bounding box center [127, 133] width 254 height 254
click at [319, 62] on div "bought in the past x time" at bounding box center [339, 65] width 116 height 8
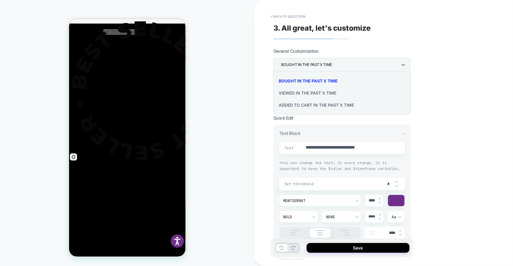
click at [324, 106] on div "Added to cart in the past x time" at bounding box center [342, 105] width 133 height 12
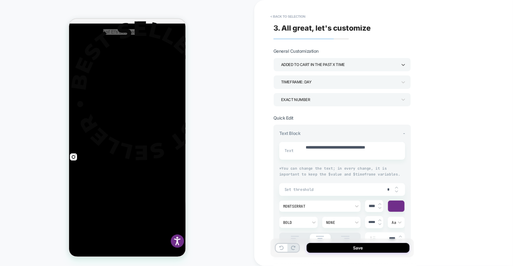
click at [326, 71] on div "Added to cart in the past x time" at bounding box center [343, 65] width 138 height 14
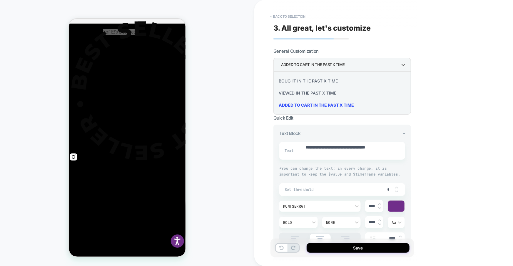
click at [319, 89] on div "viewed in the past x time" at bounding box center [342, 93] width 133 height 12
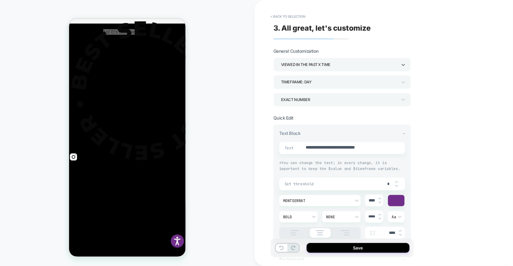
type textarea "*"
click at [319, 84] on div "TIMEFRAME: day" at bounding box center [339, 82] width 116 height 8
click at [299, 16] on button "< Back to selection" at bounding box center [288, 16] width 41 height 9
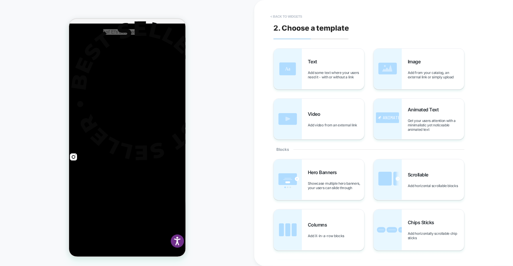
click at [291, 16] on button "< Back to widgets" at bounding box center [287, 16] width 38 height 9
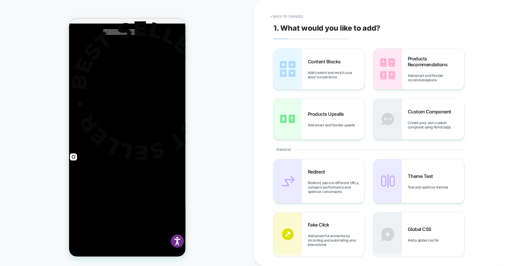
click at [291, 16] on button "< Back to changes" at bounding box center [287, 16] width 39 height 9
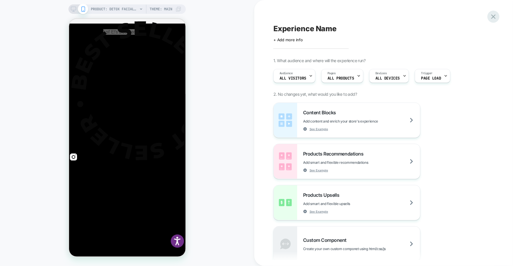
click at [497, 16] on icon at bounding box center [494, 17] width 8 height 8
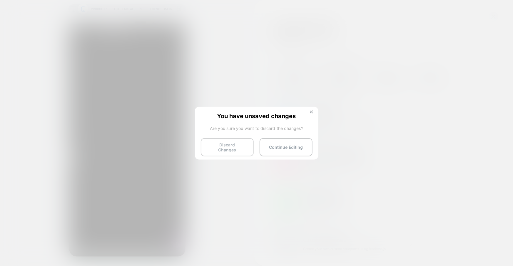
click at [228, 143] on button "Discard Changes" at bounding box center [227, 147] width 53 height 18
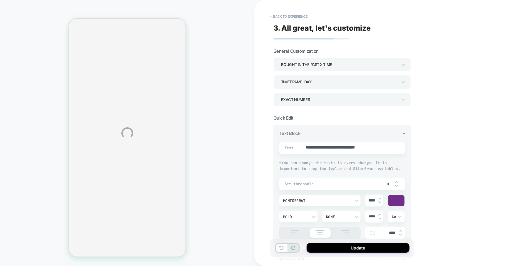
click at [291, 14] on div "**********" at bounding box center [256, 133] width 513 height 266
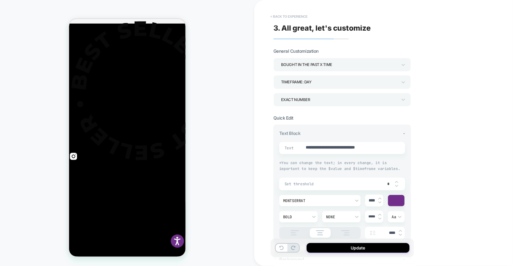
click at [279, 15] on button "< Back to experience" at bounding box center [289, 16] width 43 height 9
type textarea "*"
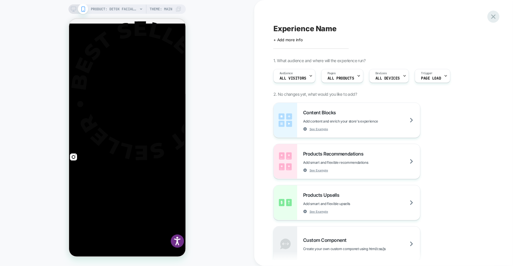
click at [494, 18] on icon at bounding box center [494, 17] width 8 height 8
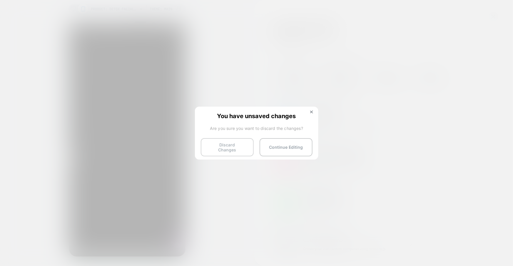
click at [230, 145] on button "Discard Changes" at bounding box center [227, 147] width 53 height 18
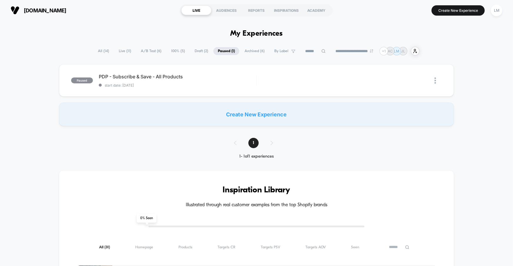
click at [100, 50] on span "All ( 14 )" at bounding box center [104, 51] width 20 height 8
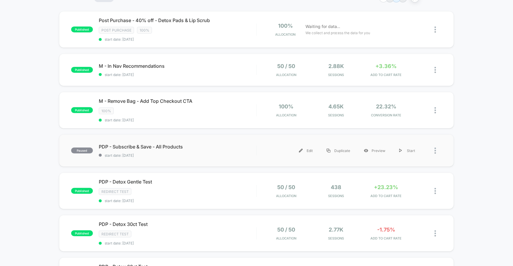
scroll to position [53, 0]
